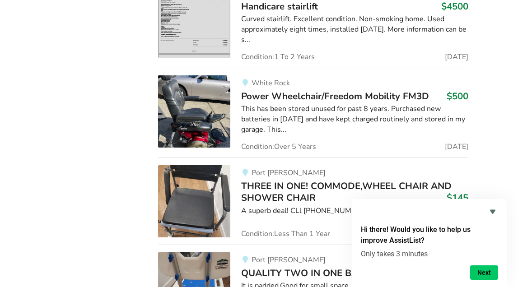
scroll to position [11612, 0]
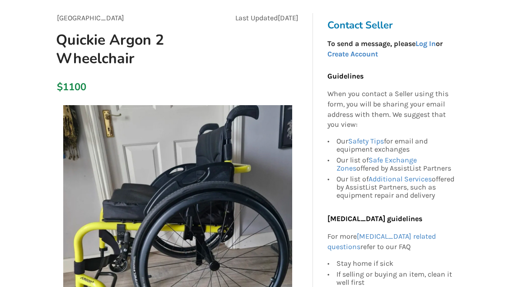
scroll to position [37, 0]
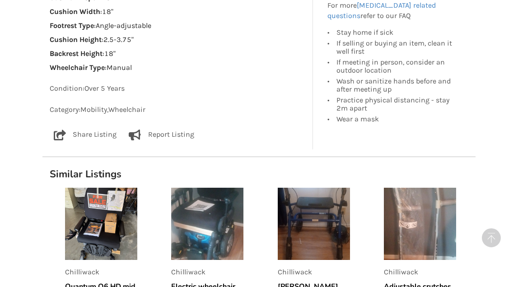
scroll to position [751, 0]
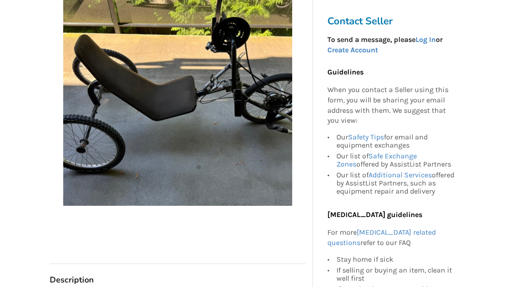
scroll to position [59, 0]
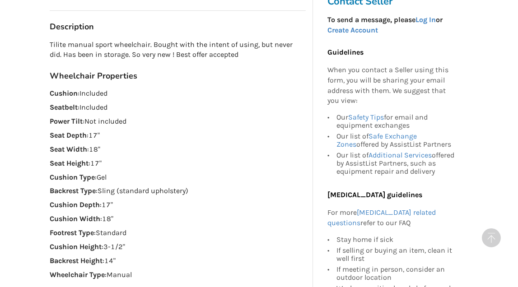
scroll to position [443, 0]
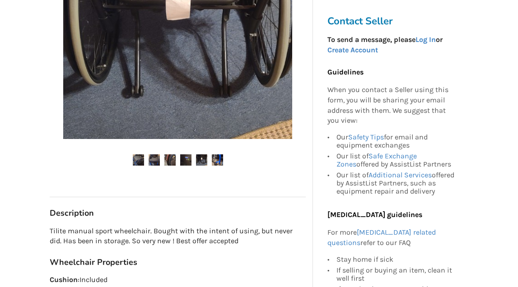
click at [139, 155] on img at bounding box center [138, 160] width 11 height 11
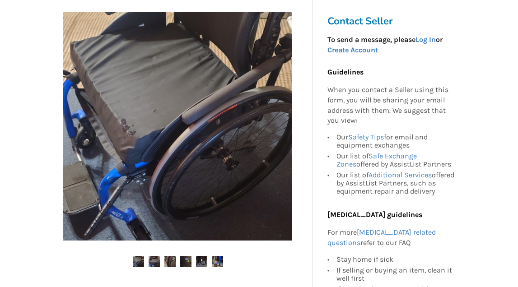
scroll to position [143, 0]
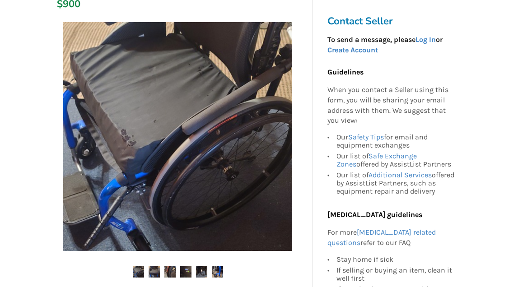
click at [141, 151] on img at bounding box center [177, 136] width 229 height 229
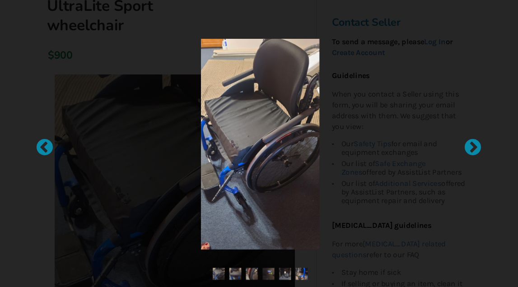
scroll to position [86, 0]
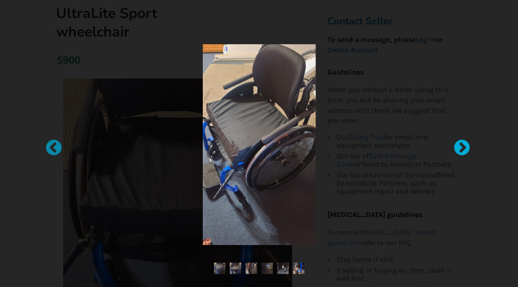
click at [459, 147] on div at bounding box center [457, 143] width 9 height 9
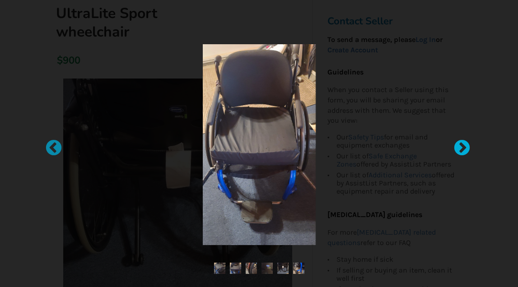
click at [459, 147] on div at bounding box center [457, 143] width 9 height 9
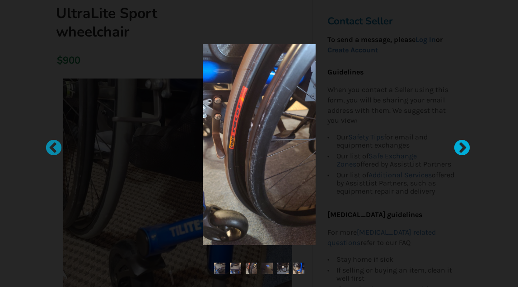
click at [459, 147] on div at bounding box center [457, 143] width 9 height 9
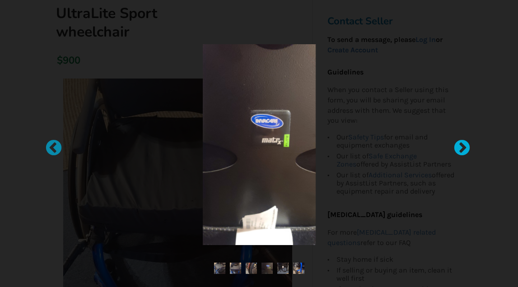
click at [459, 147] on div at bounding box center [457, 143] width 9 height 9
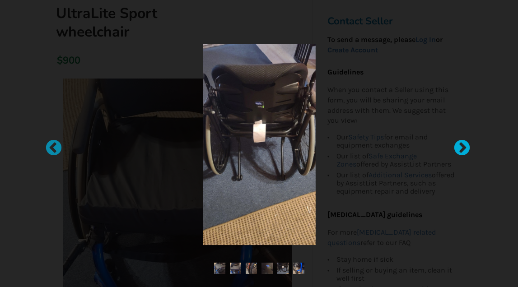
click at [459, 147] on div at bounding box center [457, 143] width 9 height 9
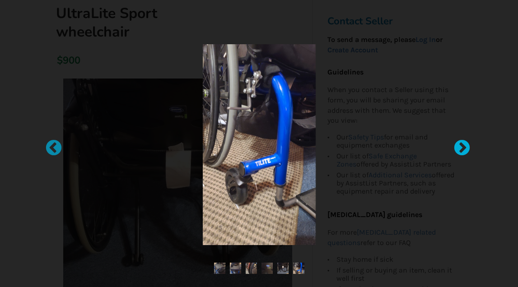
click at [459, 147] on div at bounding box center [457, 143] width 9 height 9
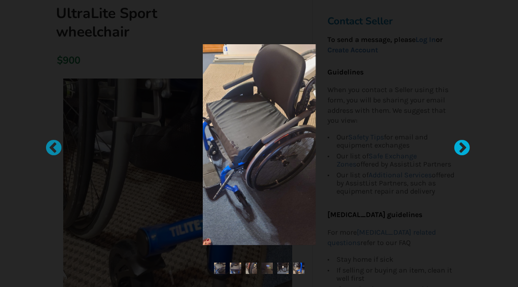
click at [459, 147] on div at bounding box center [457, 143] width 9 height 9
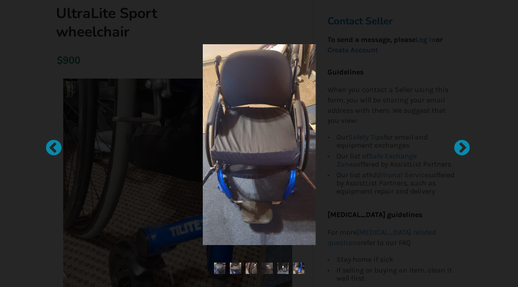
click at [377, 88] on div at bounding box center [259, 144] width 335 height 201
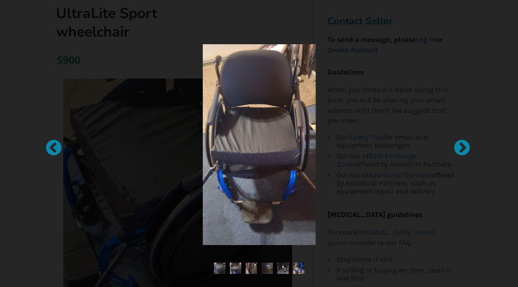
click at [161, 176] on div at bounding box center [259, 144] width 335 height 201
click at [391, 96] on div at bounding box center [259, 144] width 335 height 201
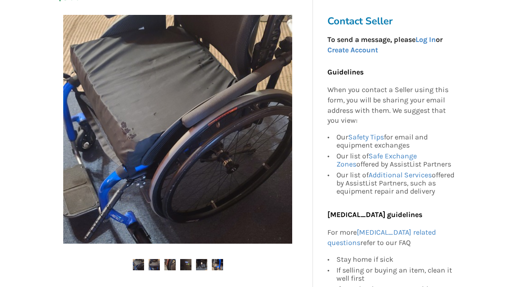
scroll to position [140, 0]
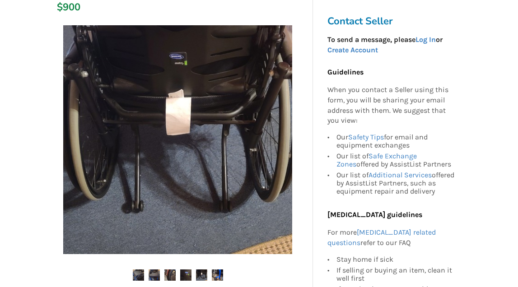
click at [144, 270] on ul at bounding box center [178, 276] width 256 height 12
click at [136, 273] on img at bounding box center [138, 275] width 11 height 11
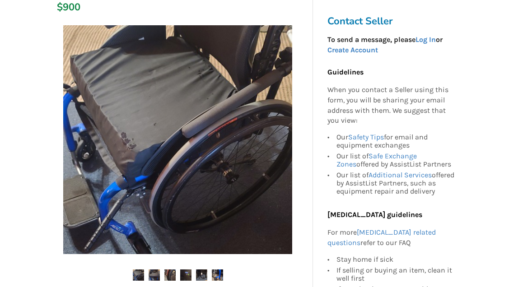
click at [203, 152] on img at bounding box center [177, 139] width 229 height 229
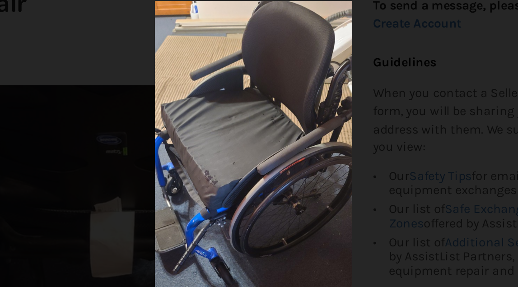
scroll to position [52, 0]
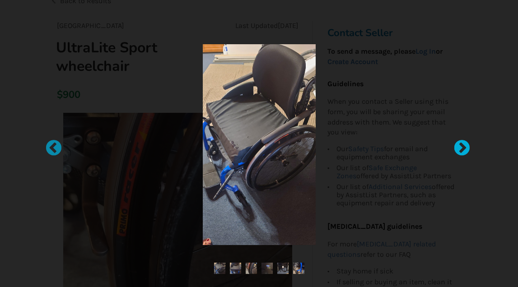
click at [458, 148] on div at bounding box center [457, 143] width 9 height 9
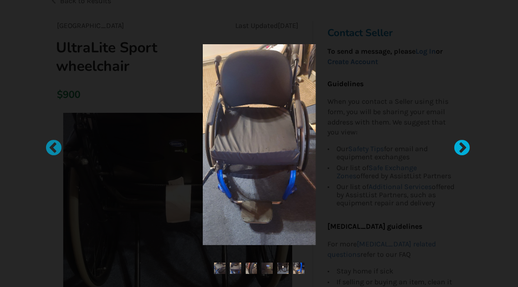
click at [458, 148] on div at bounding box center [457, 143] width 9 height 9
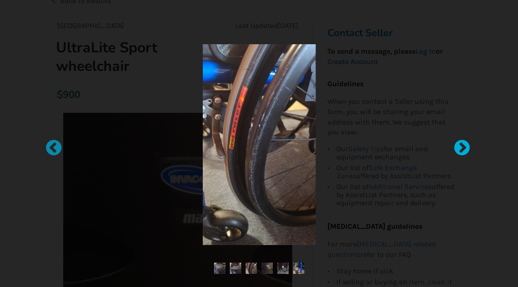
click at [462, 145] on div at bounding box center [457, 143] width 9 height 9
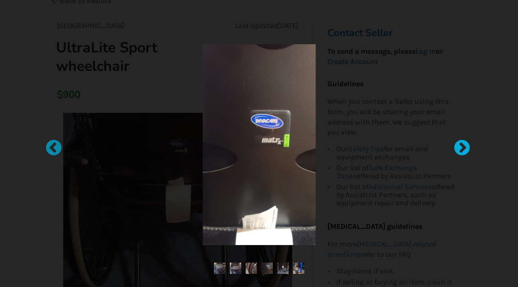
click at [462, 145] on div at bounding box center [457, 143] width 9 height 9
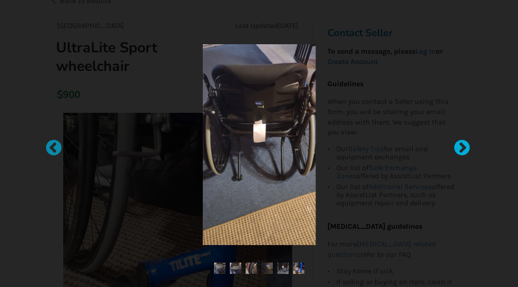
click at [462, 145] on div at bounding box center [457, 143] width 9 height 9
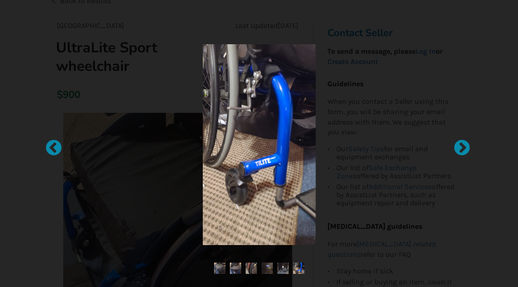
click at [407, 116] on div at bounding box center [259, 144] width 335 height 201
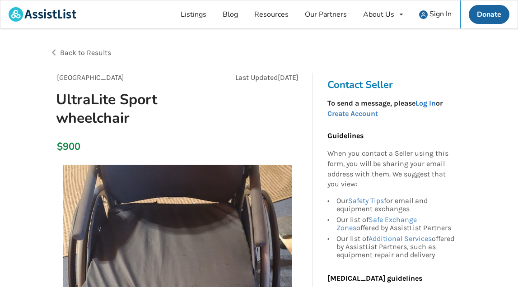
click at [431, 104] on link "Log In" at bounding box center [426, 103] width 20 height 9
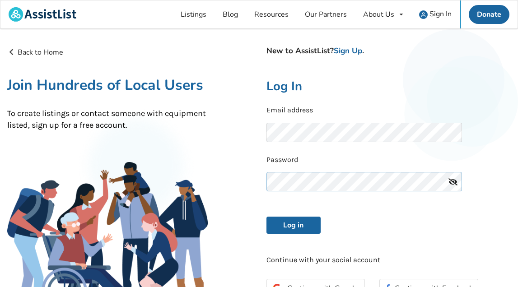
click at [293, 224] on button "Log in" at bounding box center [294, 225] width 54 height 17
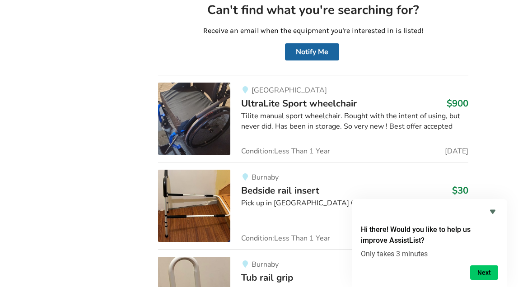
scroll to position [6926, 0]
drag, startPoint x: 298, startPoint y: 67, endPoint x: 495, endPoint y: -23, distance: 217.1
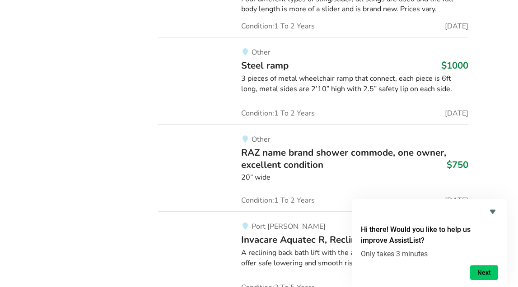
scroll to position [18744, 0]
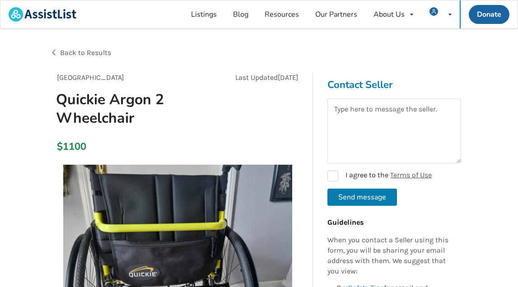
click at [259, 66] on div at bounding box center [259, 73] width 419 height 14
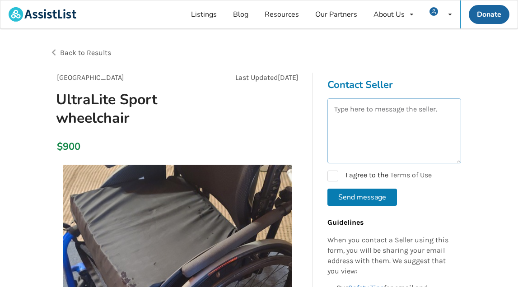
click at [437, 124] on textarea at bounding box center [395, 130] width 134 height 65
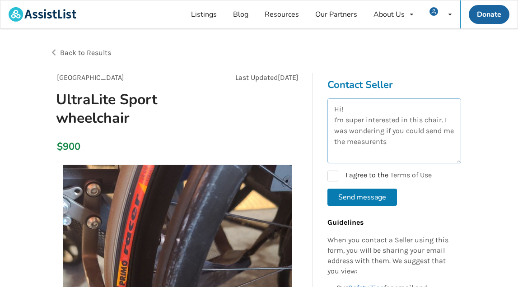
click at [376, 142] on textarea "Hi! I'm super interested in this chair. I was wondering if you could send me th…" at bounding box center [395, 130] width 134 height 65
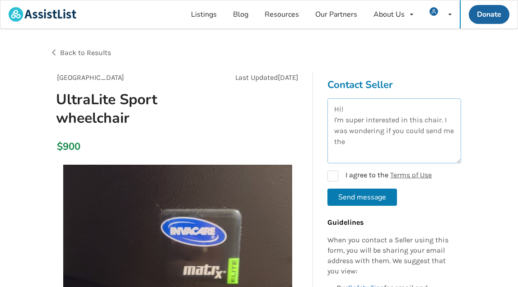
click at [455, 132] on textarea "Hi! I'm super interested in this chair. I was wondering if you could send me the" at bounding box center [395, 130] width 134 height 65
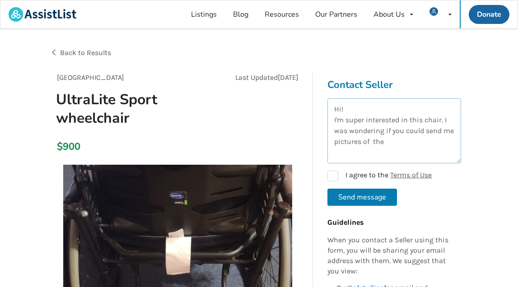
drag, startPoint x: 463, startPoint y: 133, endPoint x: 394, endPoint y: 138, distance: 68.9
click at [394, 138] on textarea "Hi! I'm super interested in this chair. I was wondering if you could send me pi…" at bounding box center [395, 130] width 134 height 65
type textarea "Hi! I'm super interested in this chair. I was wondering if you could send me pi…"
click at [339, 176] on label "I agree to the Terms of Use" at bounding box center [380, 176] width 104 height 11
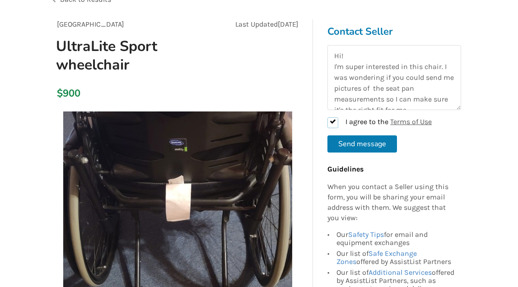
scroll to position [70, 0]
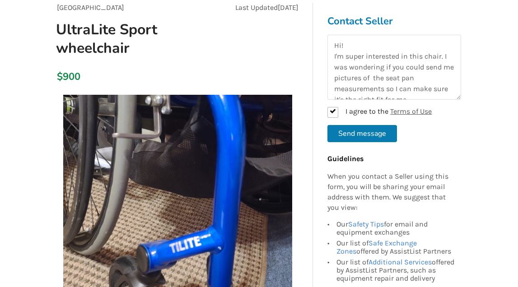
click at [370, 135] on button "Send message" at bounding box center [363, 133] width 70 height 17
checkbox input "false"
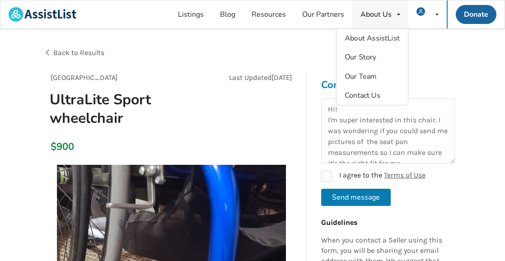
scroll to position [0, 0]
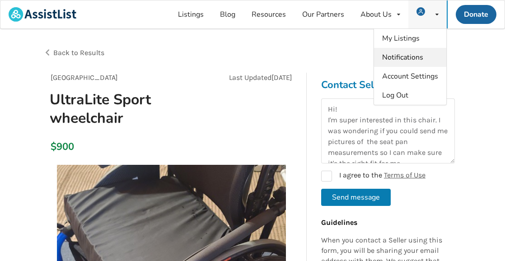
click at [435, 59] on link "Notifications" at bounding box center [410, 57] width 72 height 19
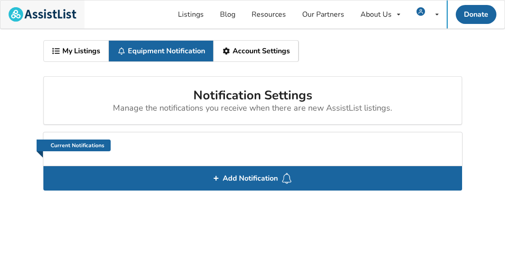
click at [52, 11] on img at bounding box center [43, 14] width 68 height 14
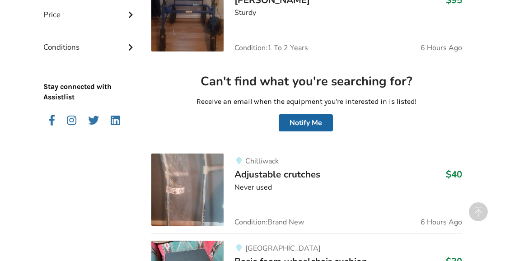
scroll to position [438, 0]
